Goal: Find specific page/section: Find specific page/section

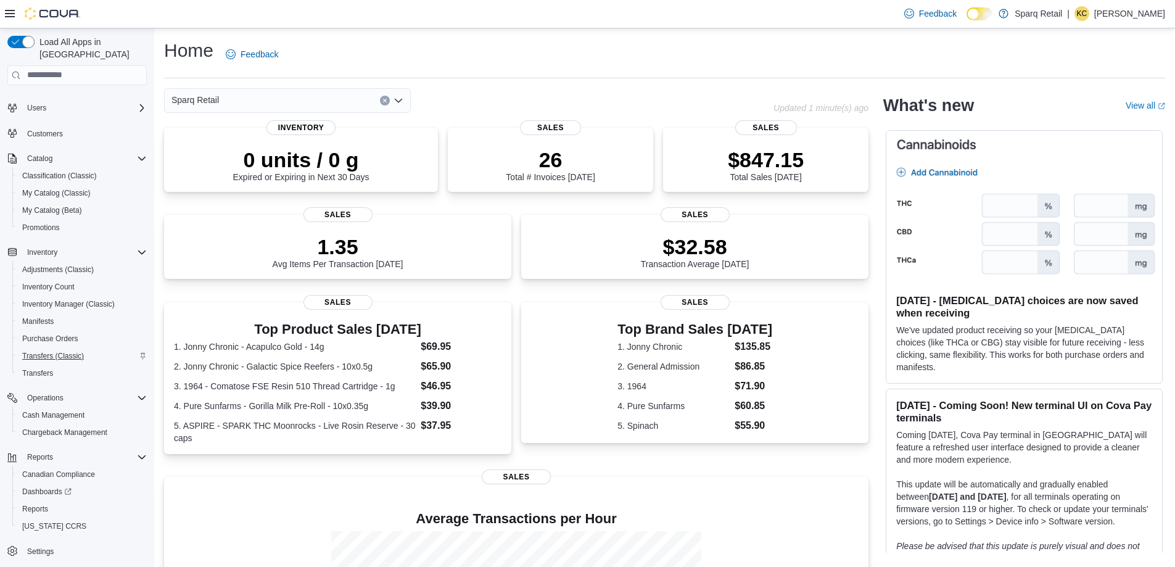
scroll to position [178, 0]
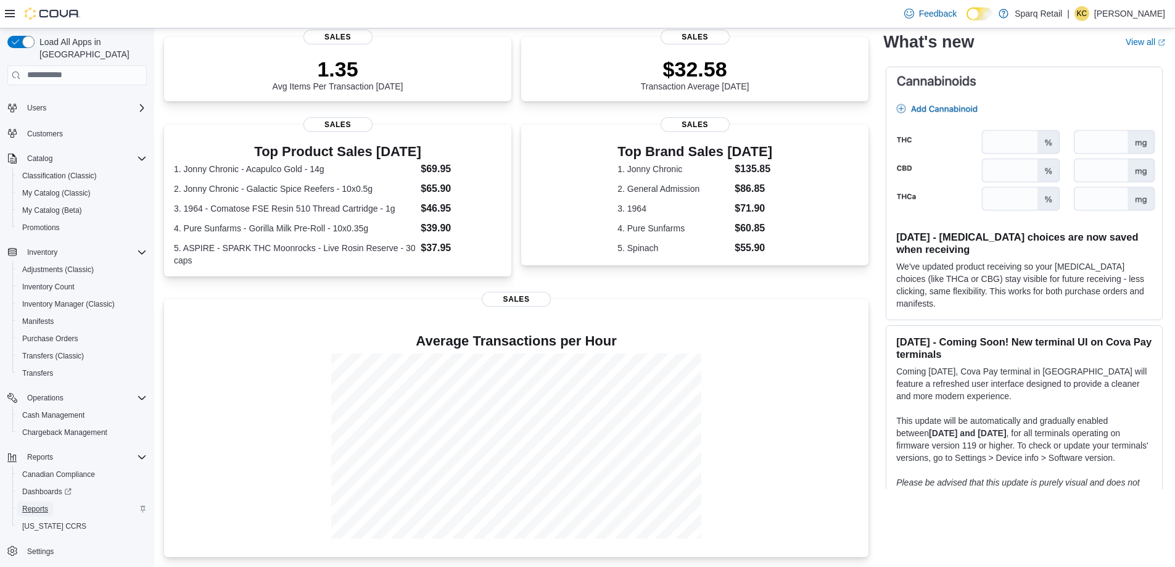
click at [28, 504] on span "Reports" at bounding box center [35, 509] width 26 height 10
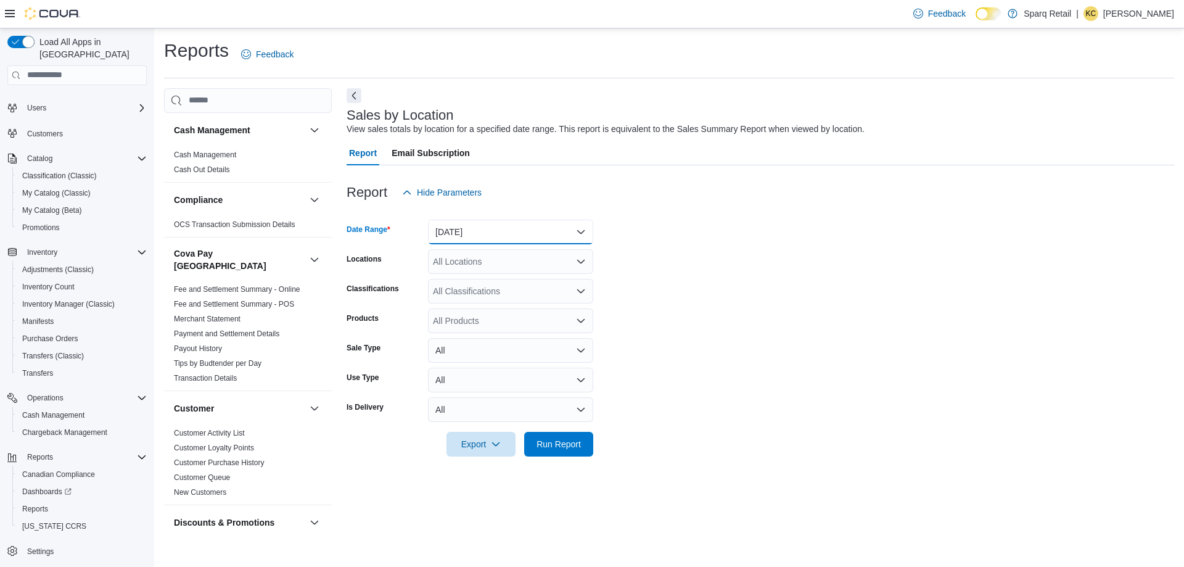
click at [485, 235] on button "[DATE]" at bounding box center [510, 232] width 165 height 25
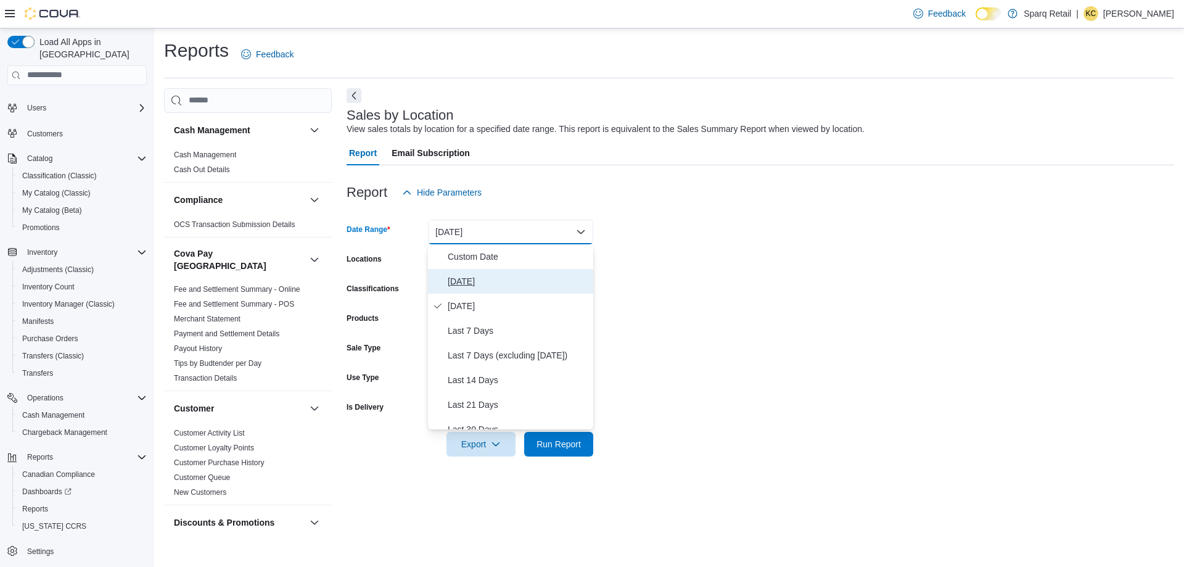
click at [488, 285] on span "[DATE]" at bounding box center [518, 281] width 141 height 15
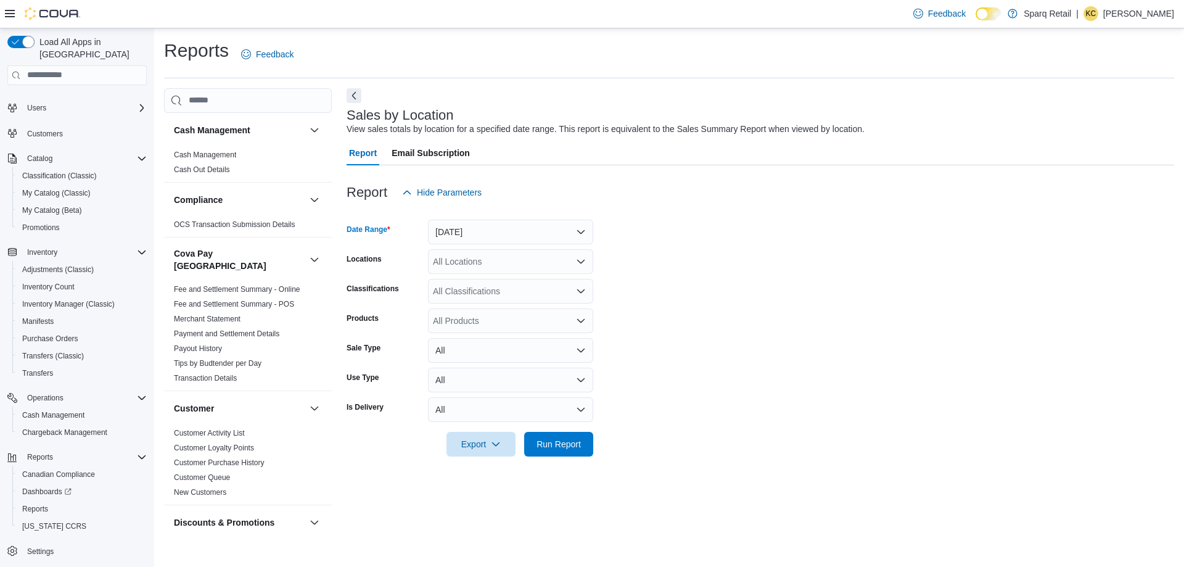
click at [669, 240] on form "Date Range [DATE] Locations All Locations Classifications All Classifications P…" at bounding box center [761, 331] width 828 height 252
click at [502, 259] on div "All Locations" at bounding box center [510, 261] width 165 height 25
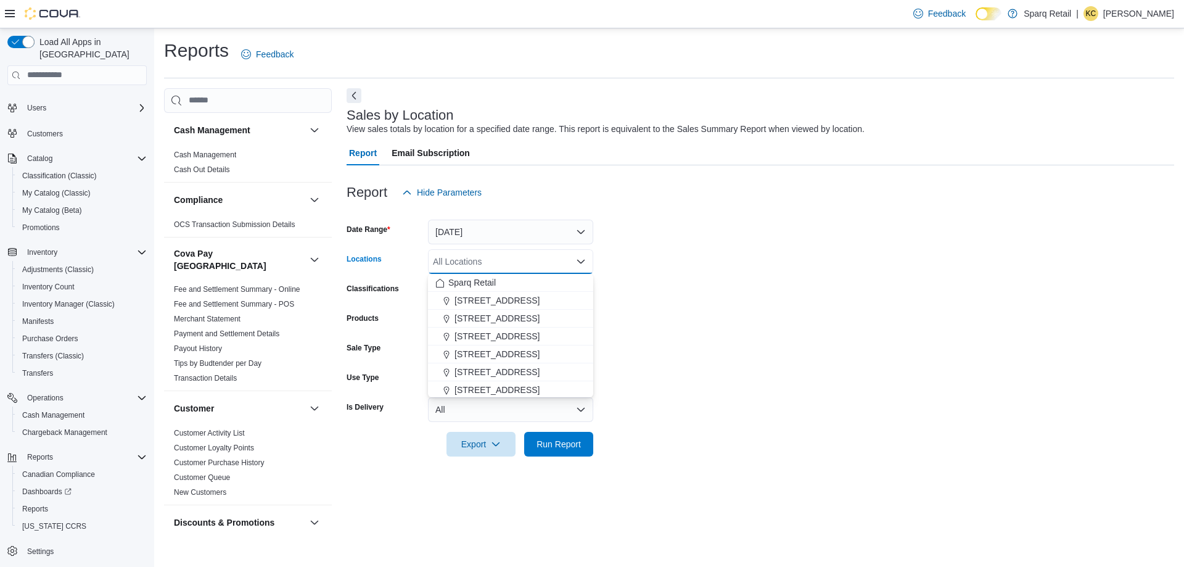
click at [631, 274] on form "Date Range [DATE] Locations All Locations Combo box. Selected. Combo box input.…" at bounding box center [761, 331] width 828 height 252
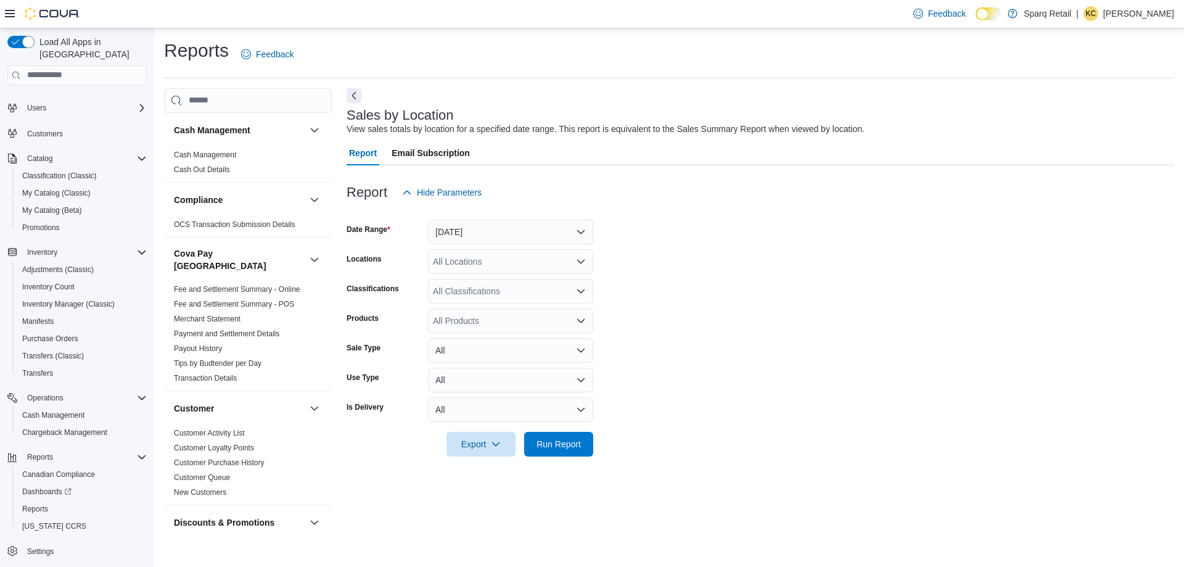
click at [466, 294] on div "All Classifications" at bounding box center [510, 291] width 165 height 25
click at [483, 260] on div "All Locations" at bounding box center [510, 261] width 165 height 25
click at [720, 278] on form "Date Range [DATE] Locations All Locations Classifications All Classifications P…" at bounding box center [761, 331] width 828 height 252
